Goal: Information Seeking & Learning: Check status

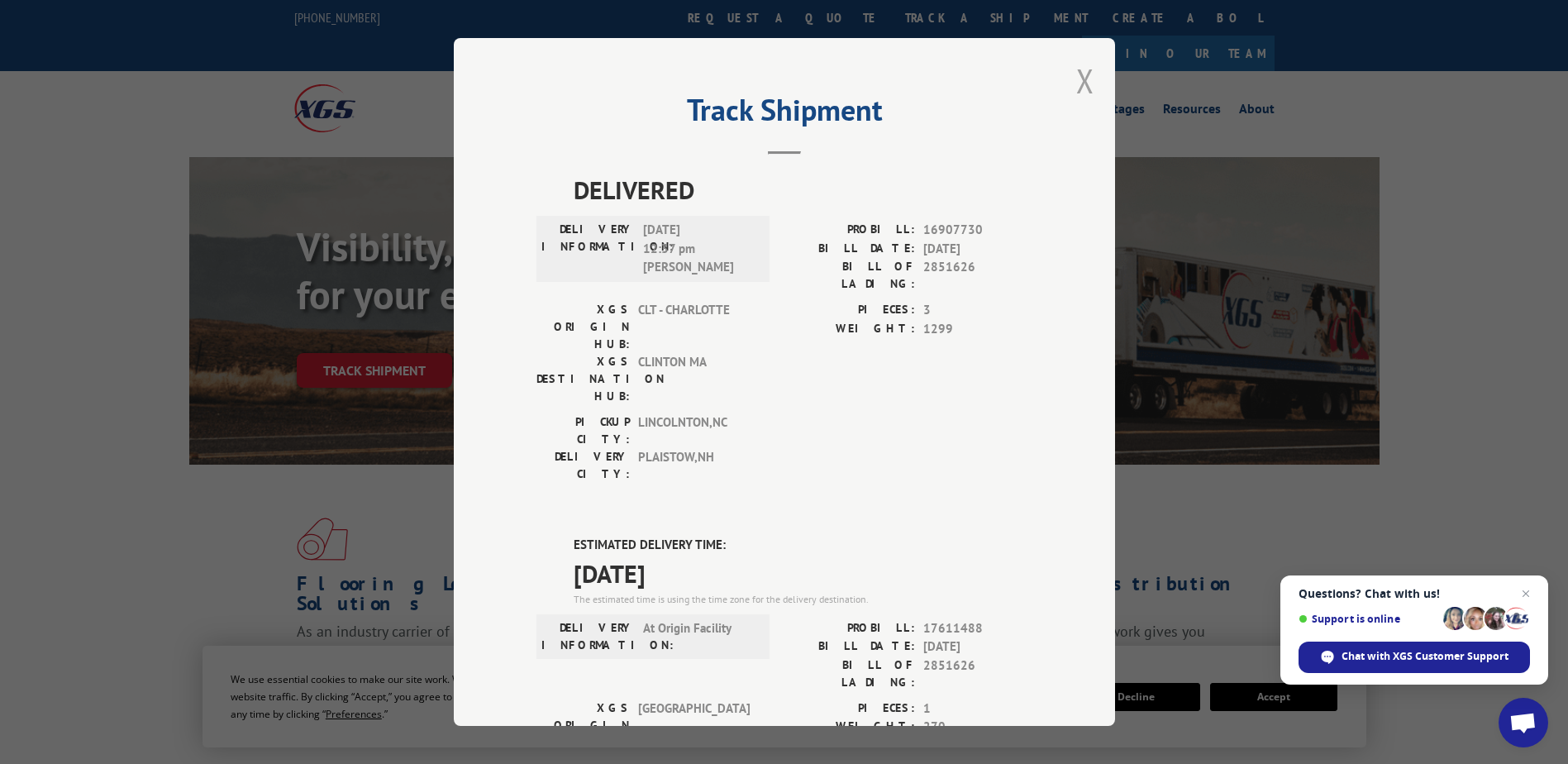
click at [1077, 83] on button "Close modal" at bounding box center [1086, 81] width 19 height 44
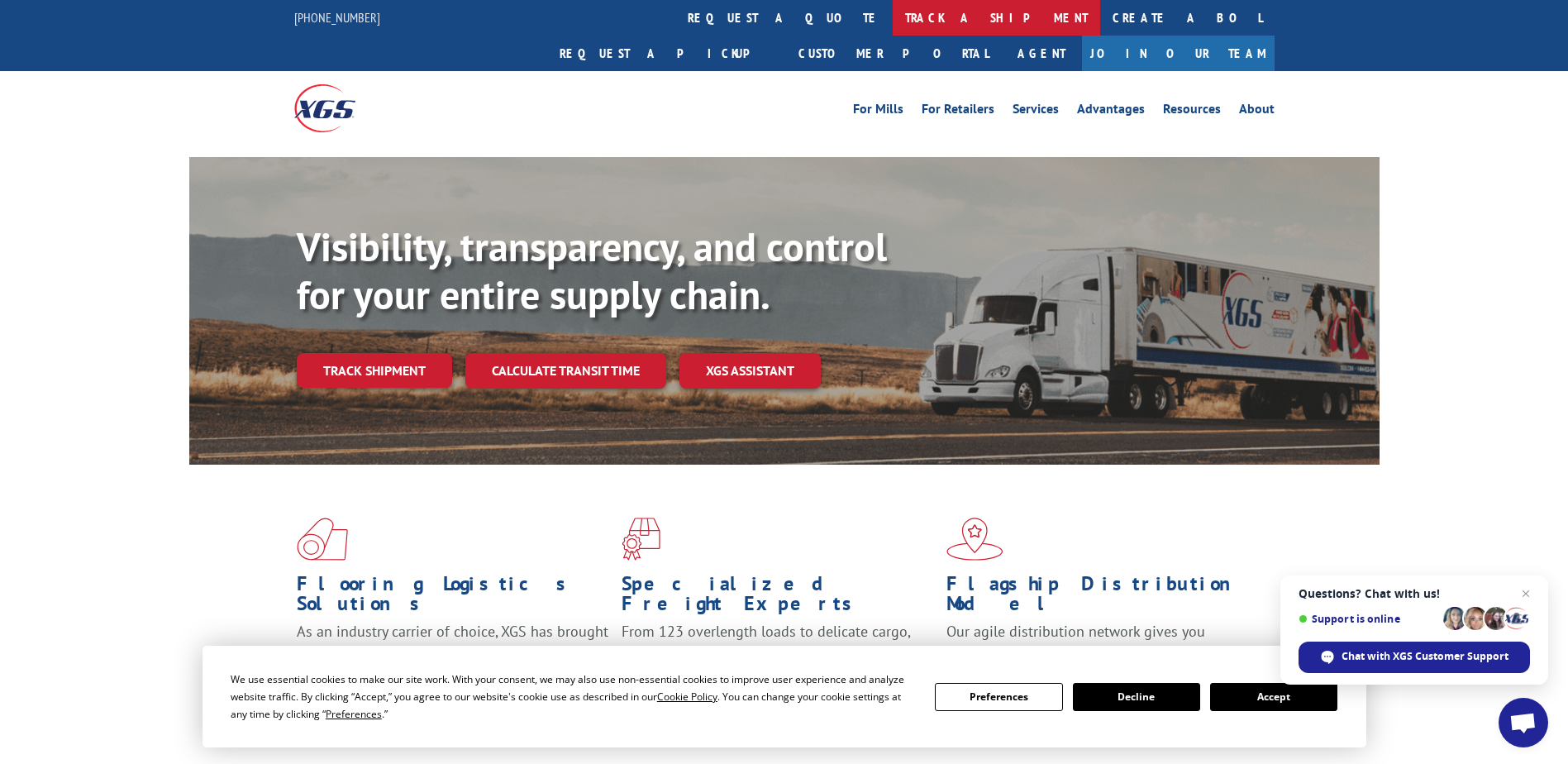
click at [893, 18] on link "track a shipment" at bounding box center [996, 18] width 208 height 35
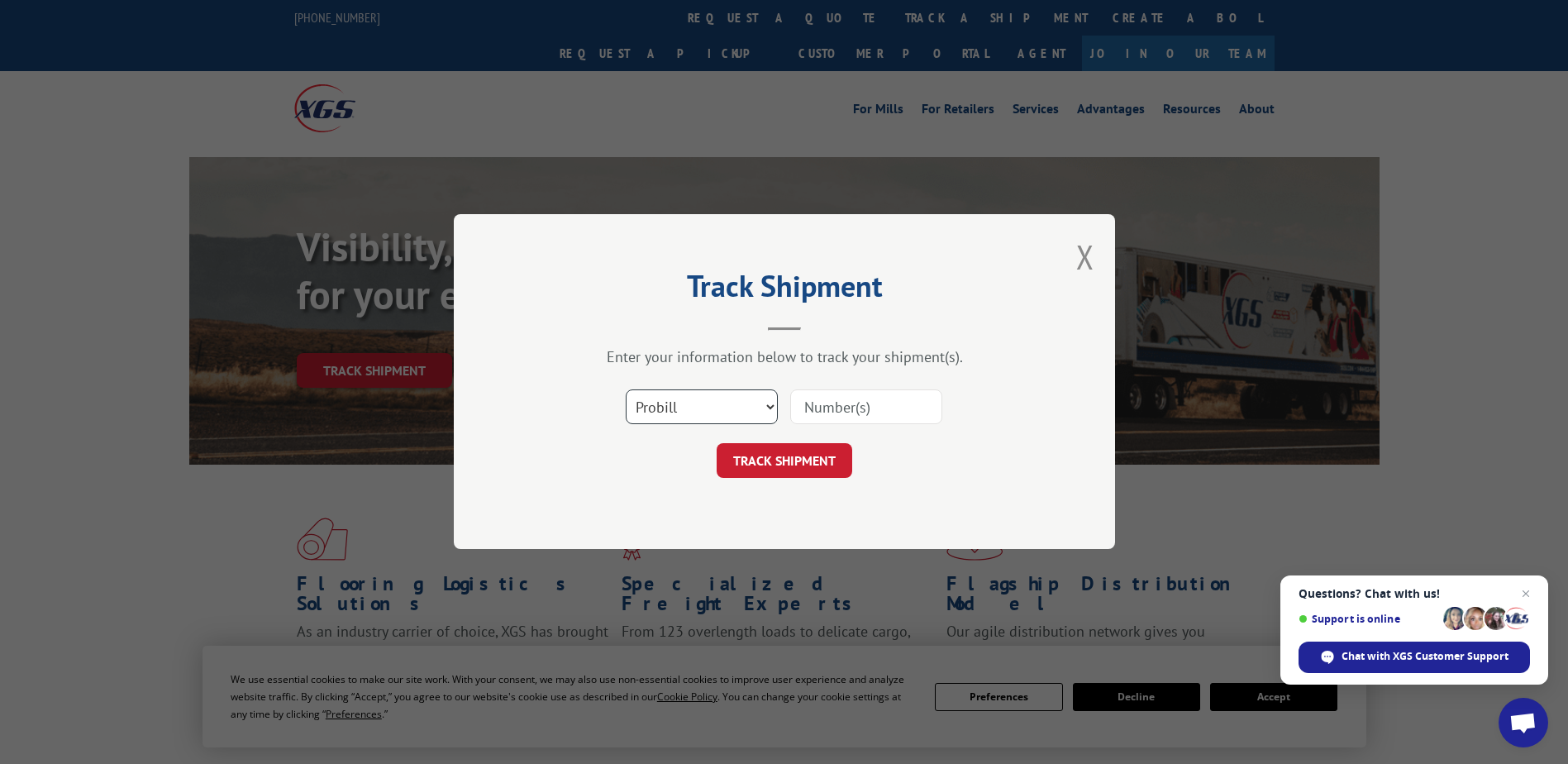
click at [679, 403] on select "Select category... Probill BOL PO" at bounding box center [702, 407] width 152 height 35
select select "bol"
click at [626, 390] on select "Select category... Probill BOL PO" at bounding box center [702, 407] width 152 height 35
drag, startPoint x: 826, startPoint y: 410, endPoint x: 816, endPoint y: 406, distance: 10.8
click at [822, 409] on input at bounding box center [866, 407] width 152 height 35
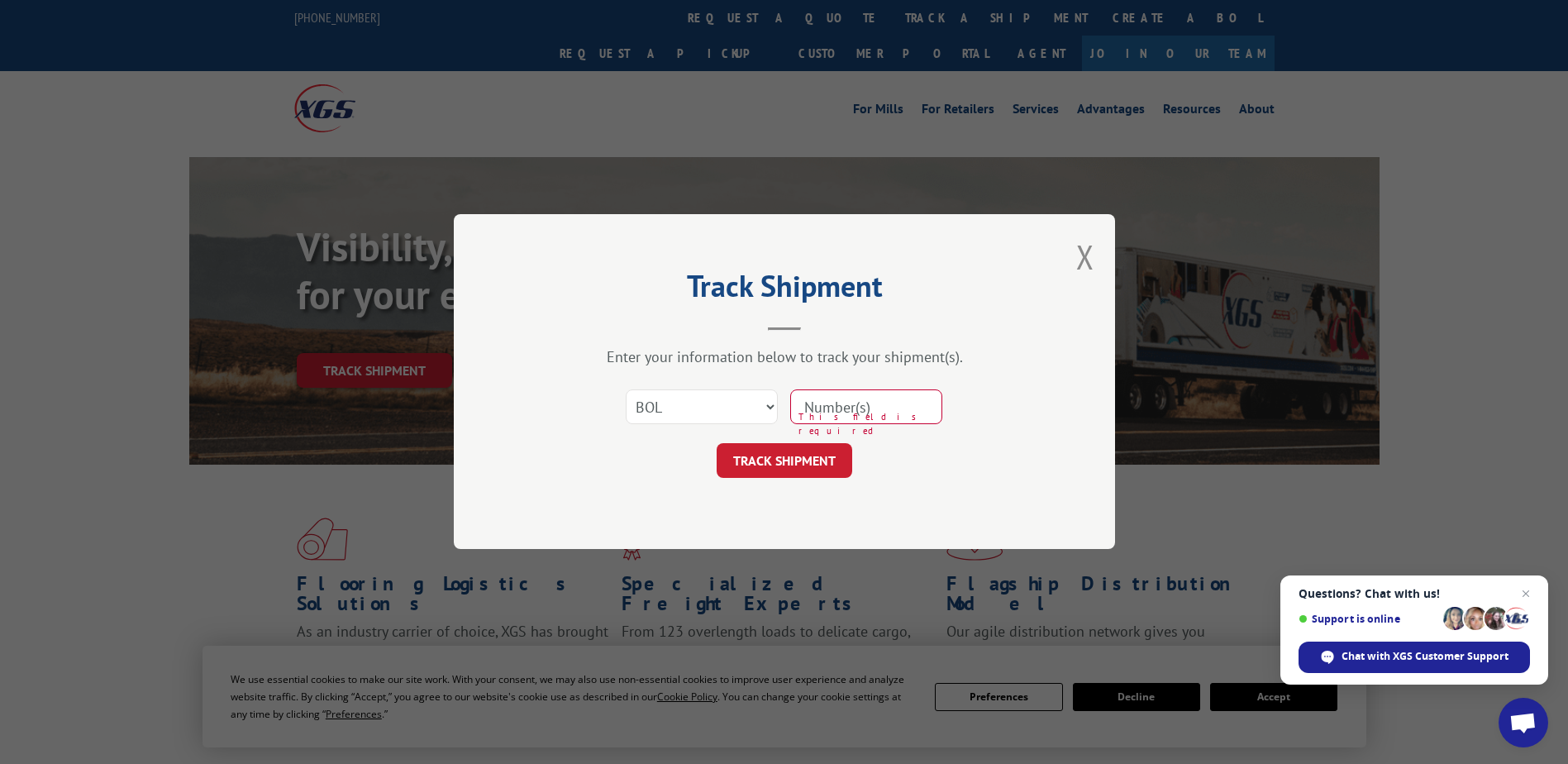
drag, startPoint x: 821, startPoint y: 414, endPoint x: 812, endPoint y: 410, distance: 9.8
click at [821, 414] on input at bounding box center [866, 407] width 152 height 35
type input "2850861"
click at [778, 468] on button "TRACK SHIPMENT" at bounding box center [784, 461] width 136 height 35
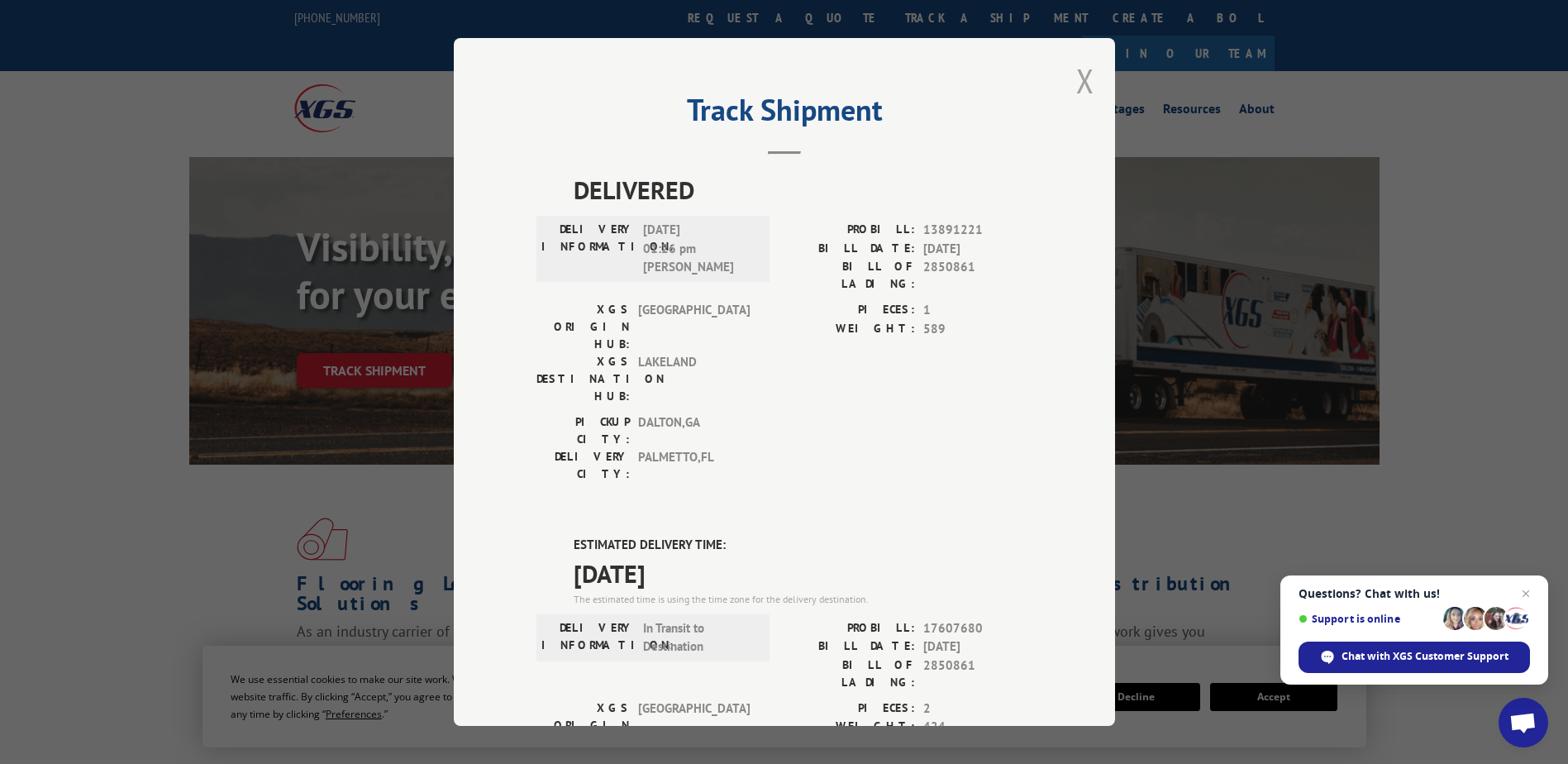
click at [1088, 85] on button "Close modal" at bounding box center [1086, 81] width 19 height 44
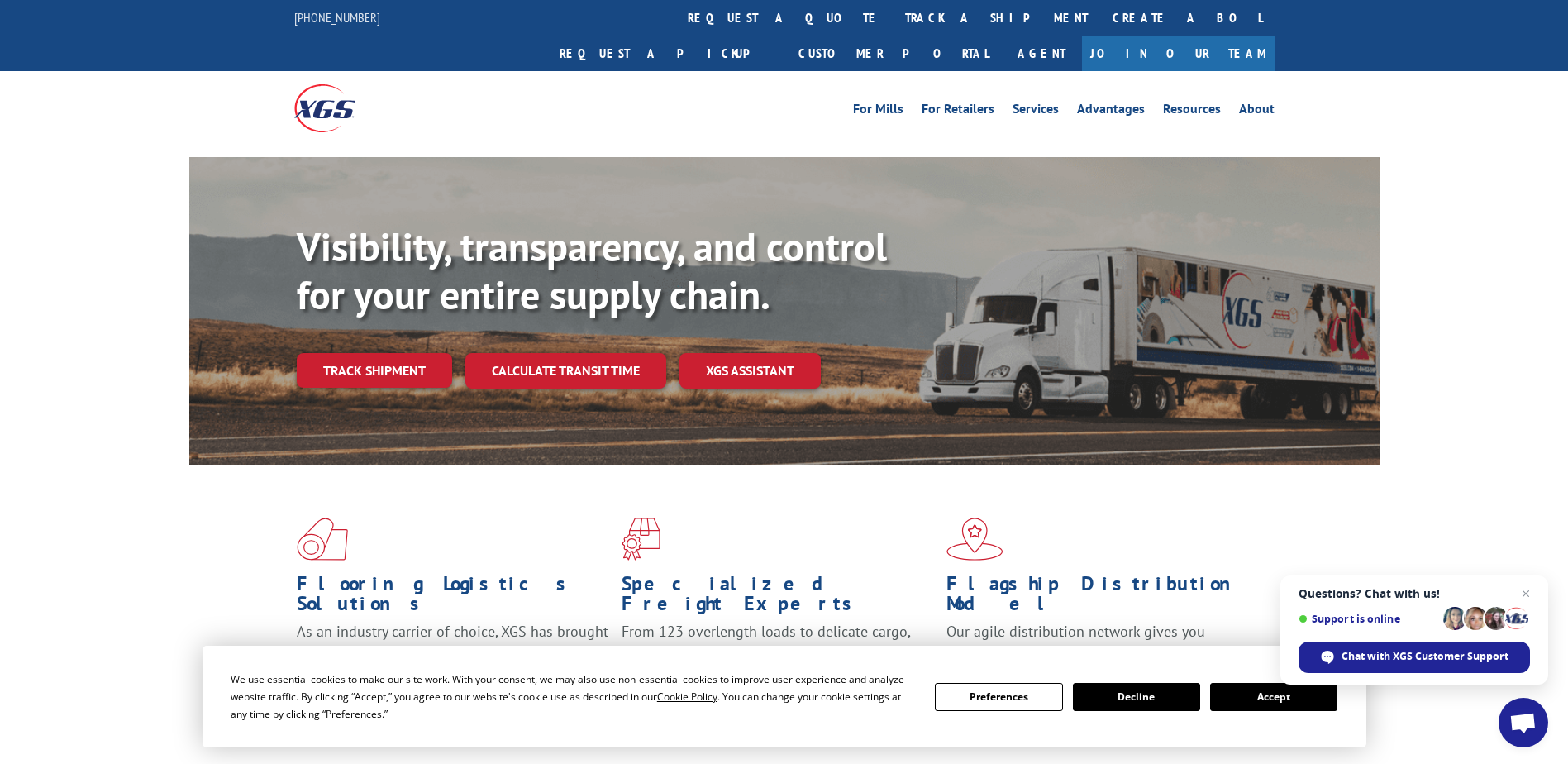
drag, startPoint x: 730, startPoint y: 62, endPoint x: 634, endPoint y: 46, distance: 97.3
click at [730, 96] on div "For Mills For Retailers Services Advantages Resources About For Mills For Retai…" at bounding box center [906, 108] width 735 height 24
